Goal: Check status

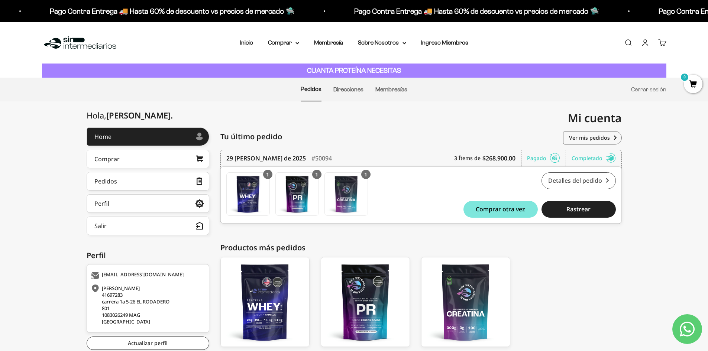
click at [574, 177] on link "Detalles del pedido" at bounding box center [578, 180] width 74 height 17
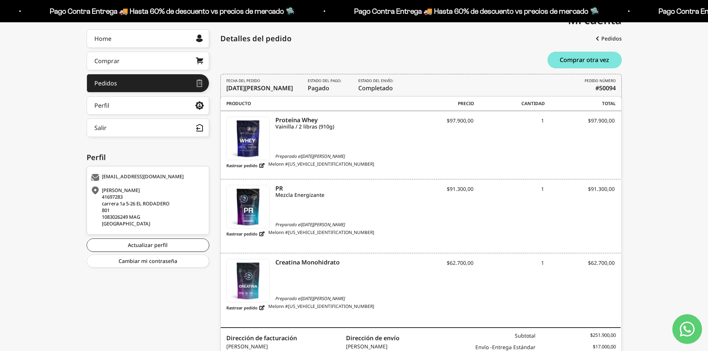
scroll to position [98, 0]
click at [300, 166] on span "Melonn #M1756500171320420" at bounding box center [321, 164] width 106 height 9
click at [261, 166] on link "Rastrear pedido" at bounding box center [245, 164] width 38 height 9
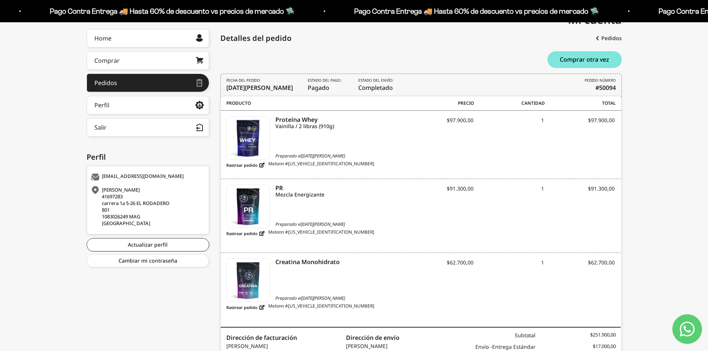
click at [342, 79] on div "FECHA DEL PEDIDO 29 de agosto de 2025 Estado del pago: Pagado Estado del envío:…" at bounding box center [420, 86] width 401 height 25
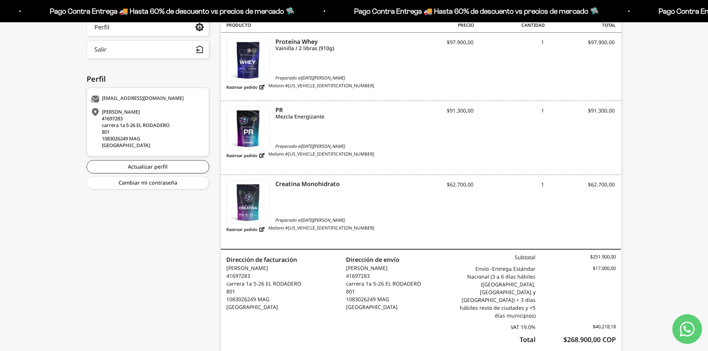
scroll to position [188, 0]
